Goal: Task Accomplishment & Management: Manage account settings

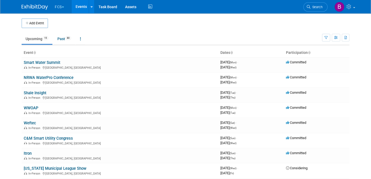
click at [63, 5] on button "FCS" at bounding box center [62, 6] width 16 height 12
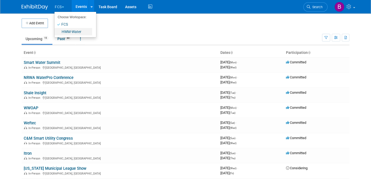
click at [66, 31] on link "HWM-Water" at bounding box center [74, 31] width 38 height 7
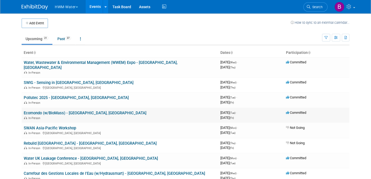
click at [33, 110] on link "Ecomondo (w/BioMass) - [GEOGRAPHIC_DATA], [GEOGRAPHIC_DATA]" at bounding box center [85, 112] width 123 height 5
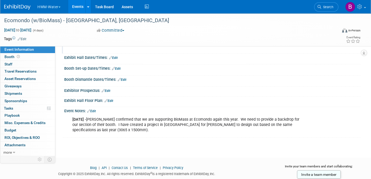
scroll to position [53, 0]
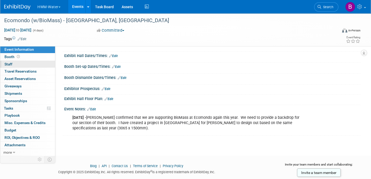
click at [10, 63] on span "Staff 0" at bounding box center [8, 64] width 8 height 4
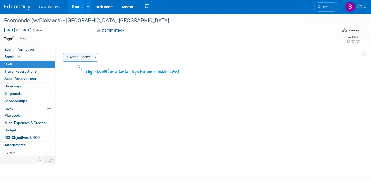
click at [73, 57] on button "Add Attendee" at bounding box center [78, 57] width 30 height 8
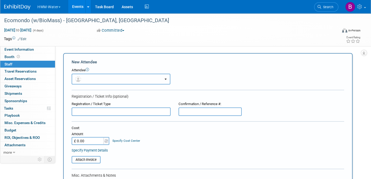
click at [89, 78] on button "button" at bounding box center [121, 79] width 99 height 11
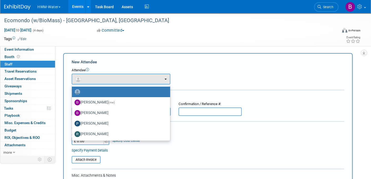
click at [204, 70] on div "Attendee" at bounding box center [208, 70] width 273 height 5
